Goal: Transaction & Acquisition: Purchase product/service

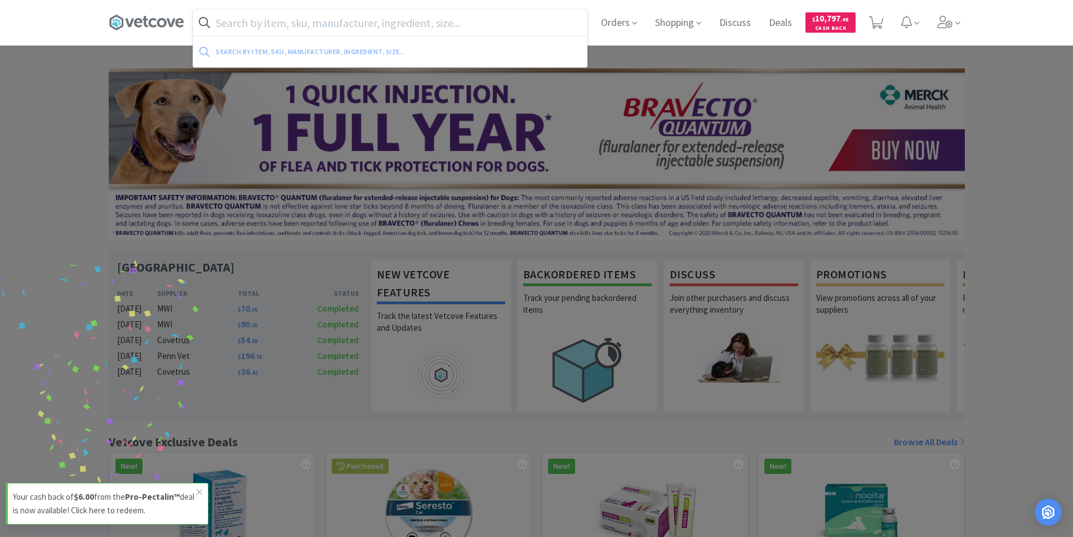
click at [245, 21] on input "text" at bounding box center [390, 23] width 394 height 26
type input "o"
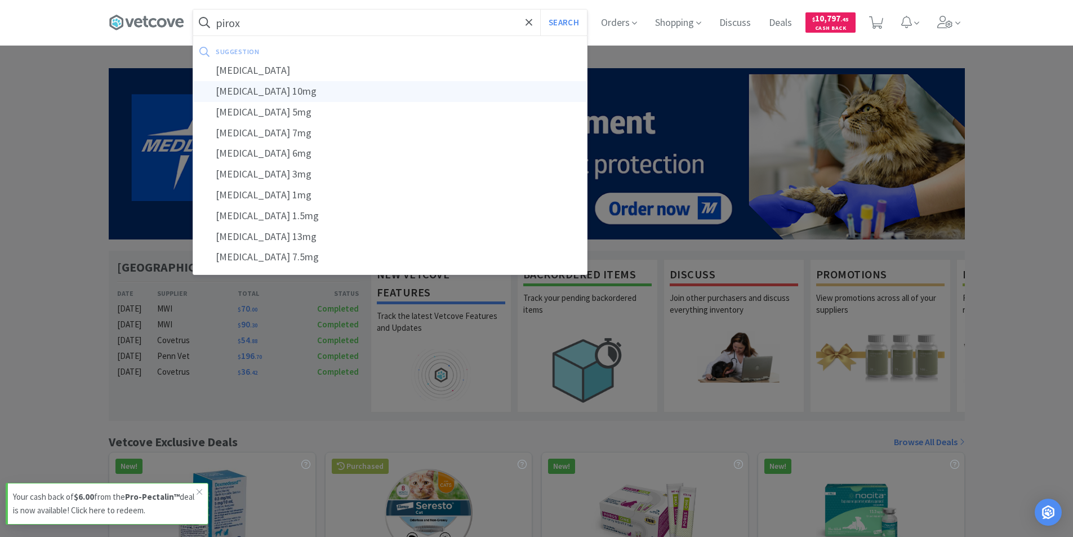
click at [268, 94] on div "[MEDICAL_DATA] 10mg" at bounding box center [390, 91] width 394 height 21
type input "[MEDICAL_DATA] 10mg"
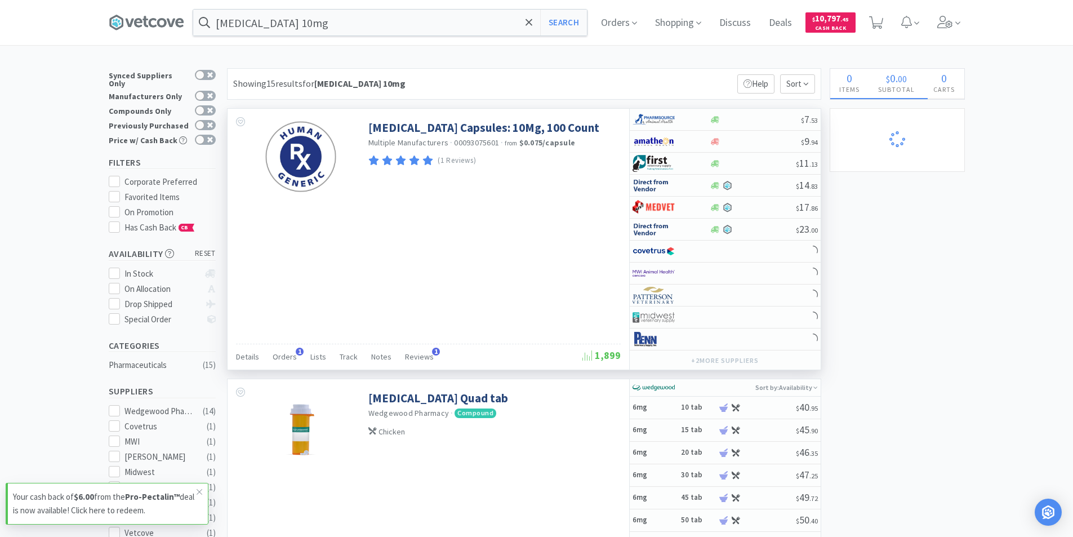
select select "12"
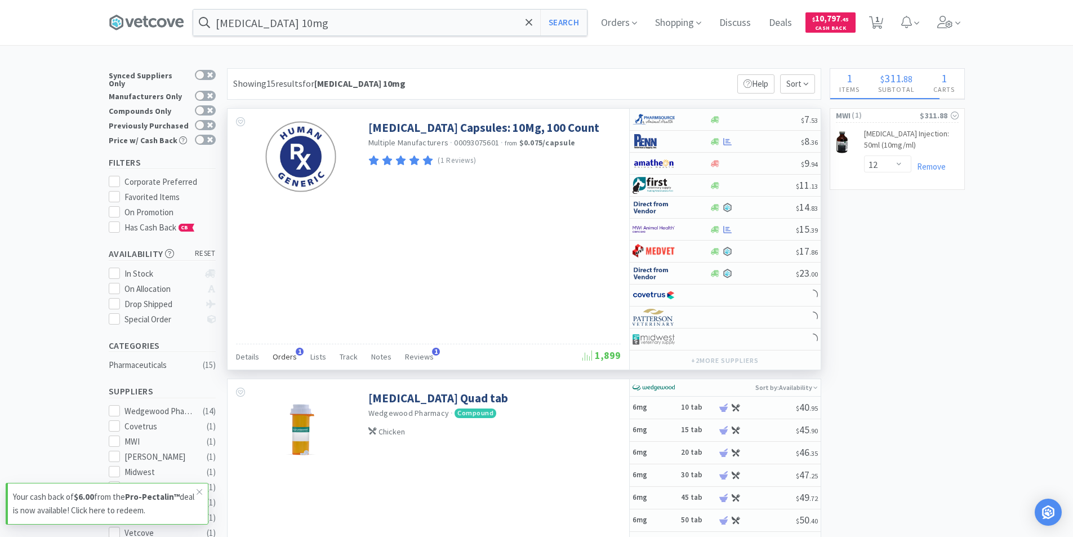
click at [290, 356] on span "Orders" at bounding box center [285, 357] width 24 height 10
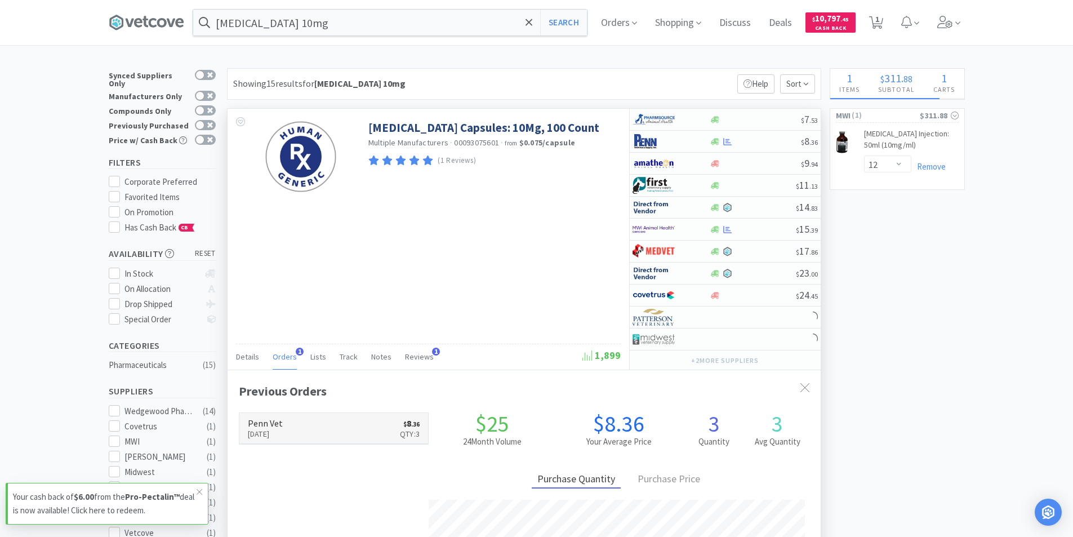
scroll to position [292, 593]
select select "2"
select select "10"
select select "4"
select select "1"
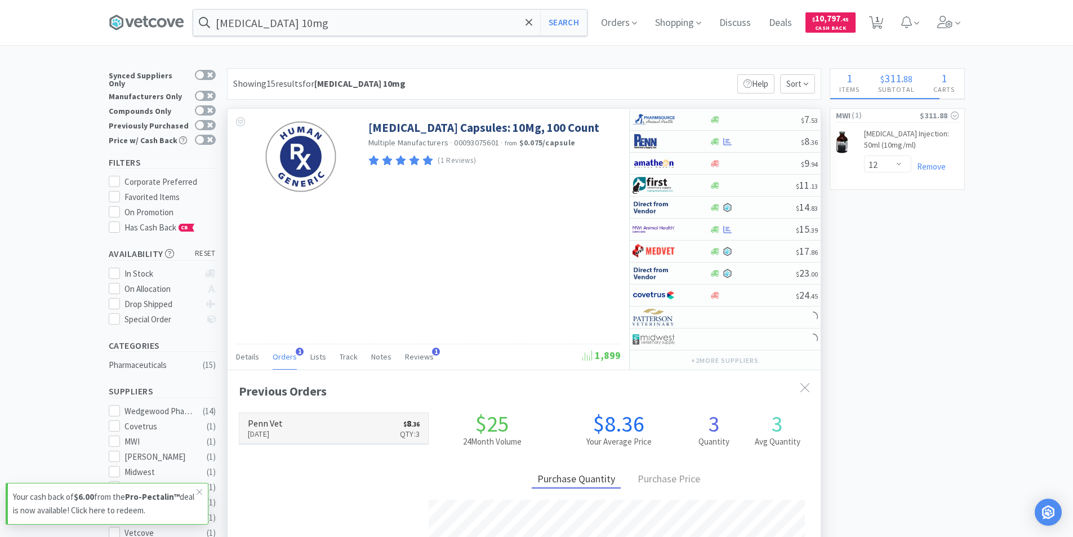
select select "2"
select select "1"
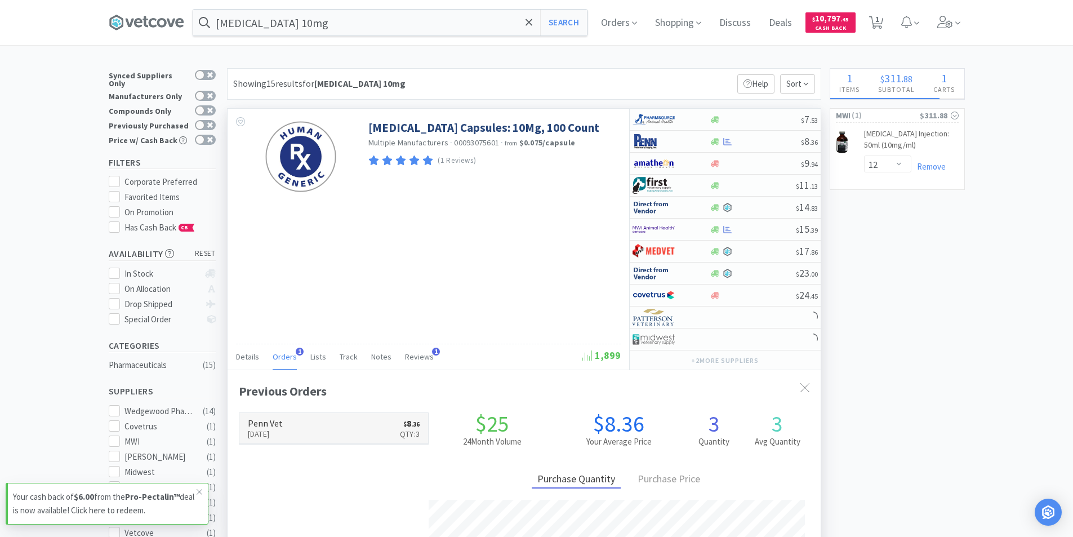
select select "3"
